Goal: Task Accomplishment & Management: Manage account settings

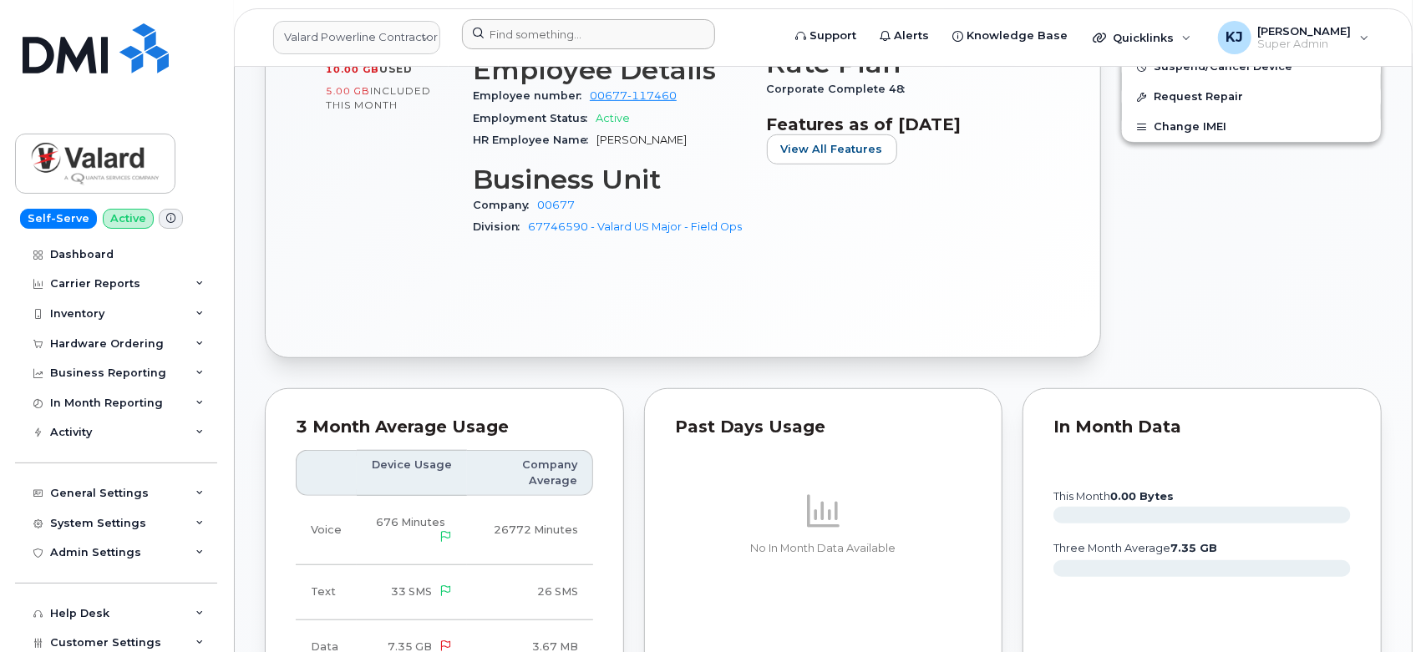
scroll to position [649, 0]
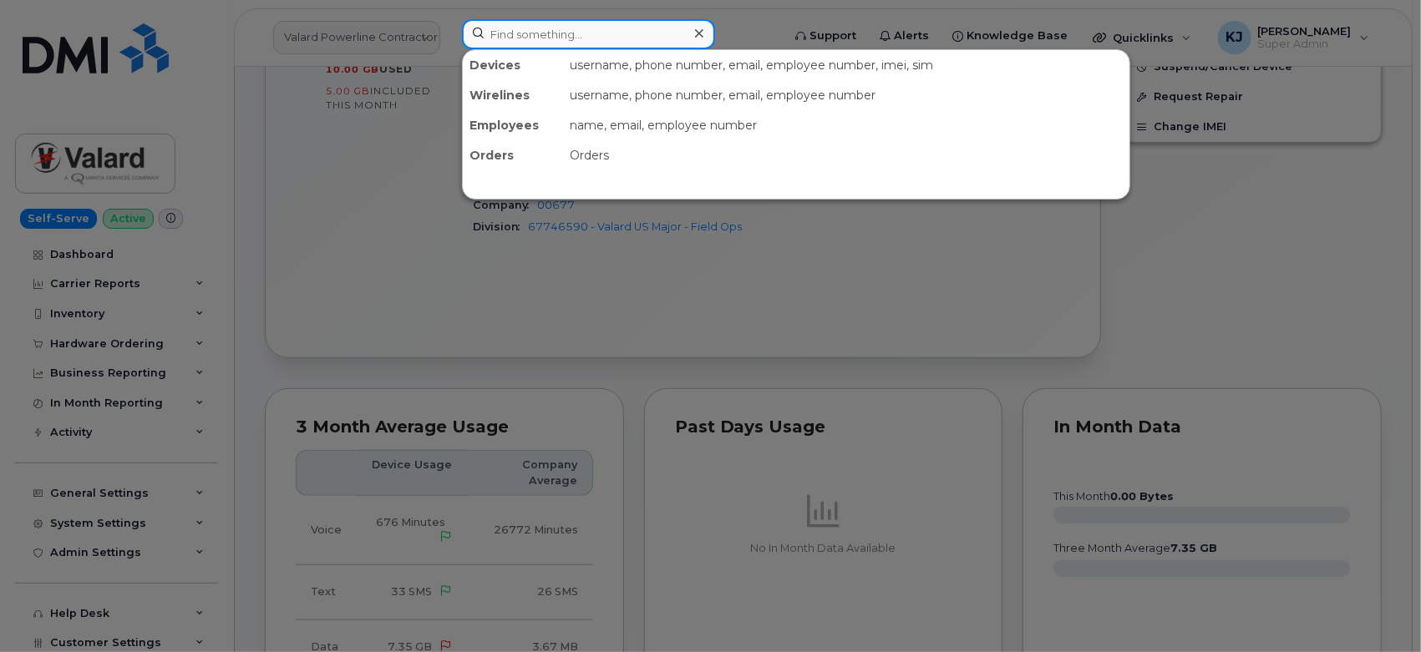
click at [535, 33] on input at bounding box center [588, 34] width 253 height 30
paste input "[PHONE_NUMBER]"
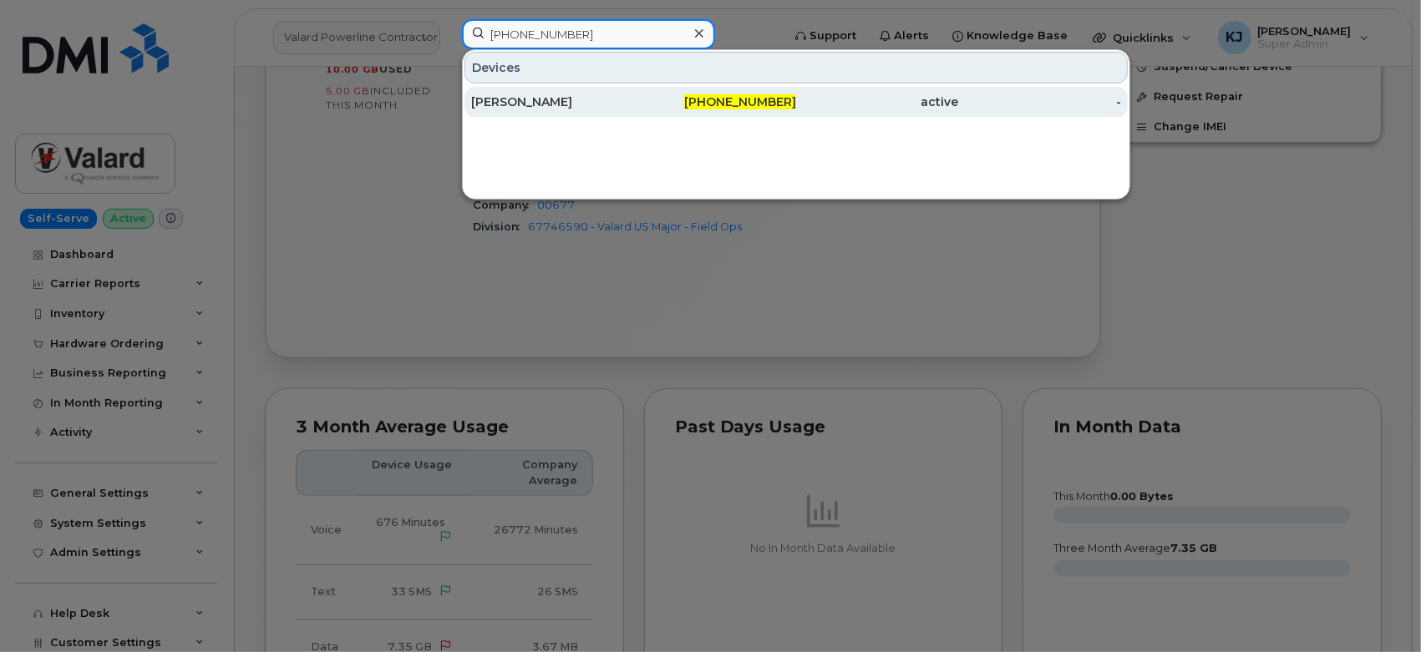
type input "[PHONE_NUMBER]"
click at [596, 107] on div "[PERSON_NAME]" at bounding box center [552, 102] width 163 height 17
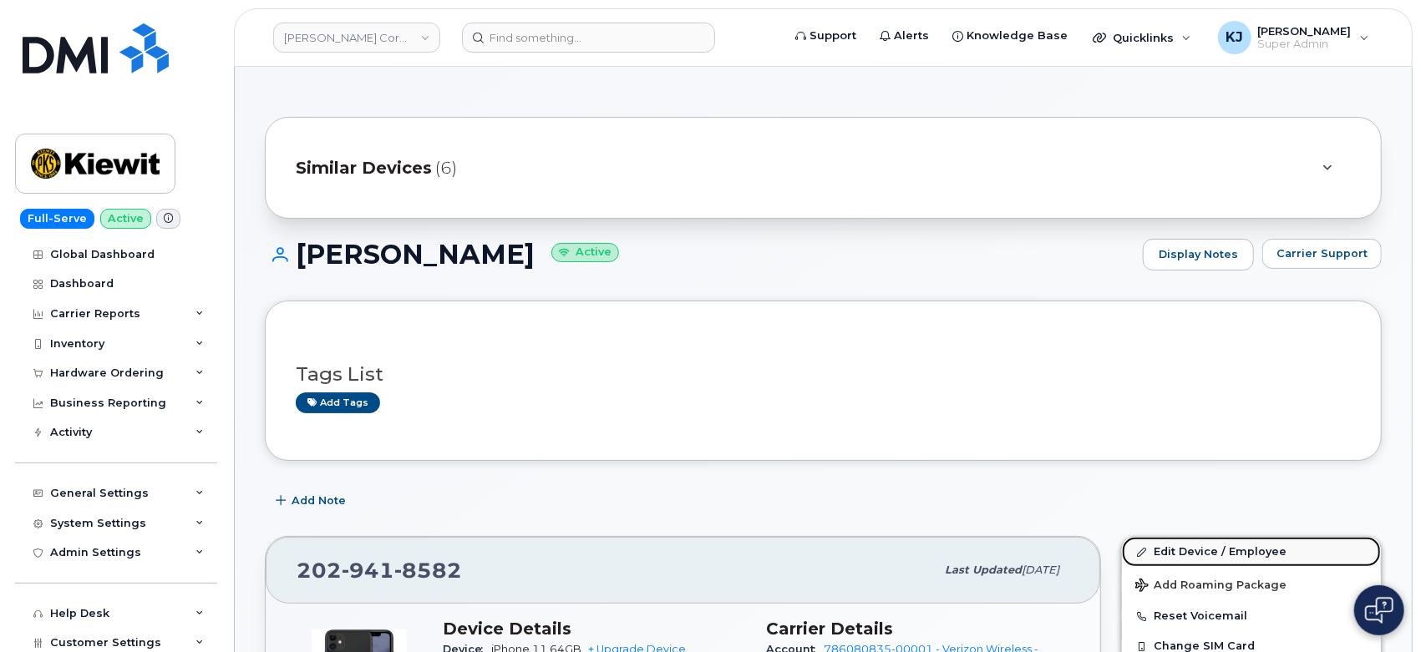
click at [1171, 549] on link "Edit Device / Employee" at bounding box center [1251, 552] width 259 height 30
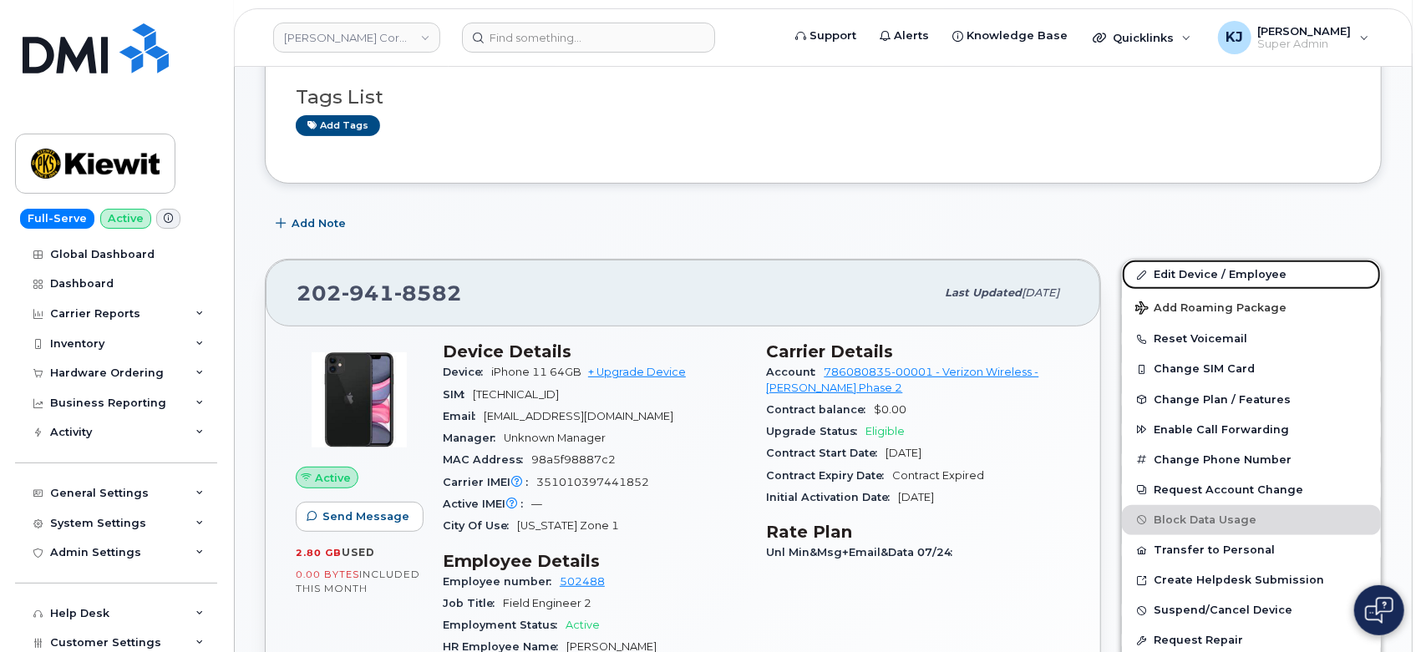
scroll to position [278, 0]
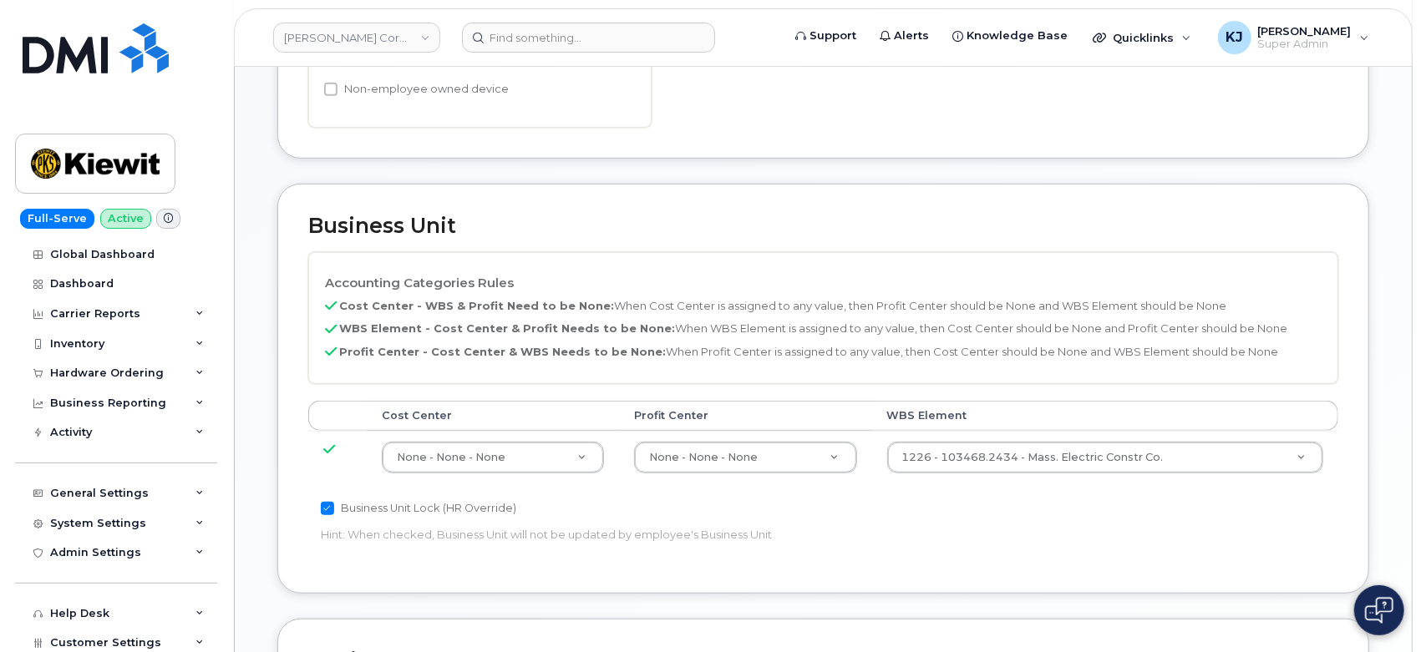
scroll to position [742, 0]
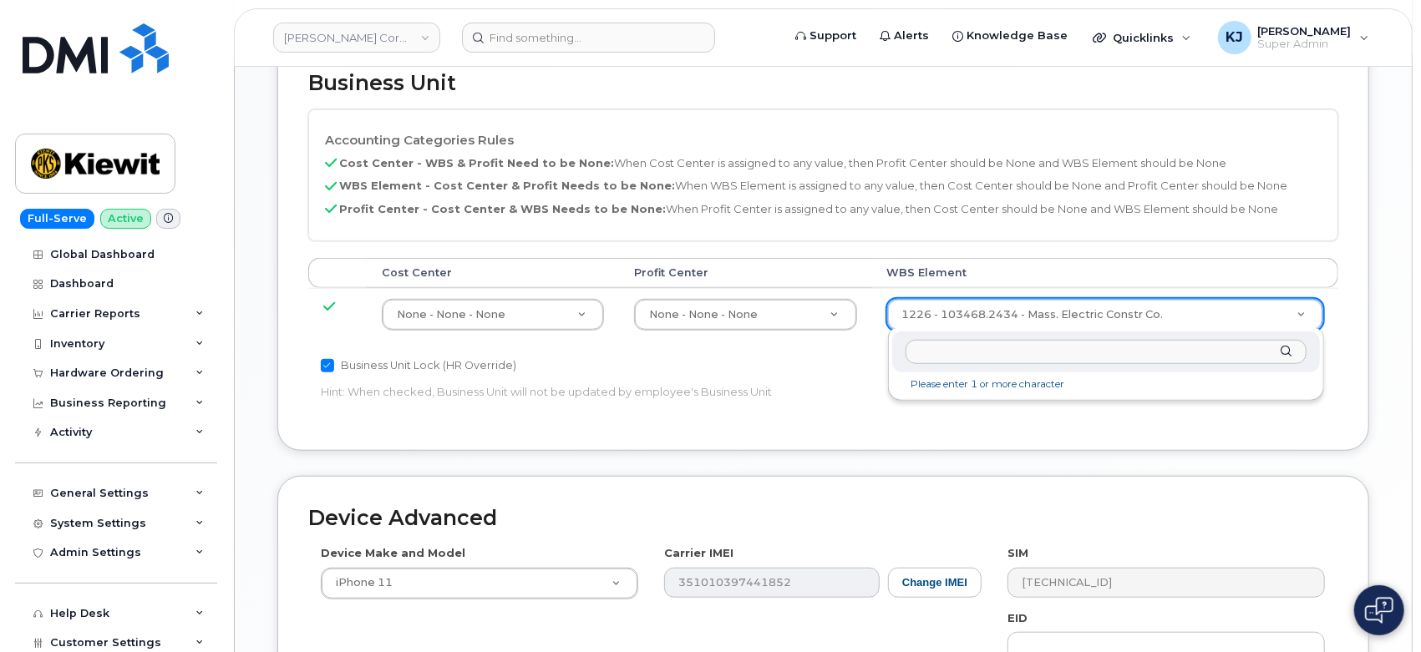
type input "106053.1141"
